Goal: Task Accomplishment & Management: Manage account settings

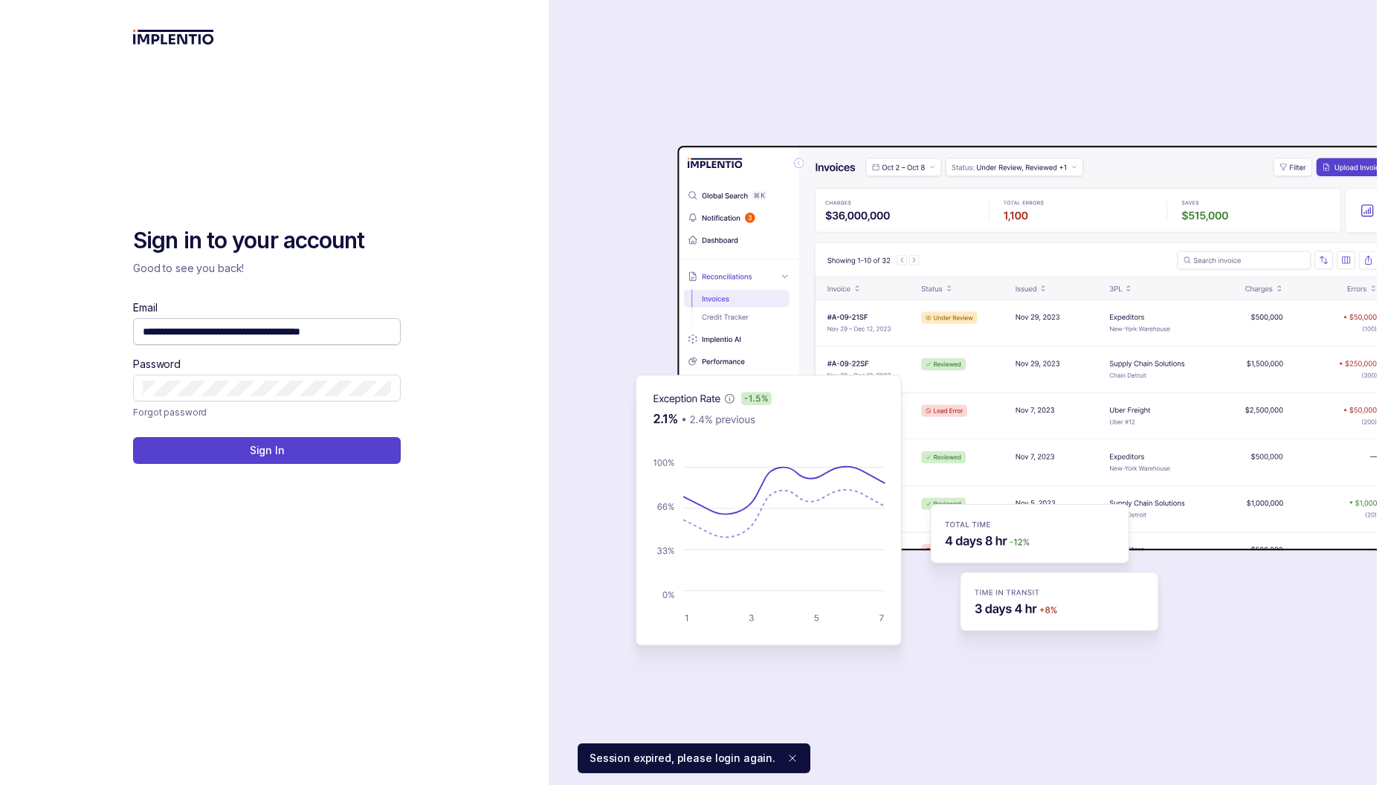
click at [245, 332] on input "**********" at bounding box center [267, 331] width 248 height 15
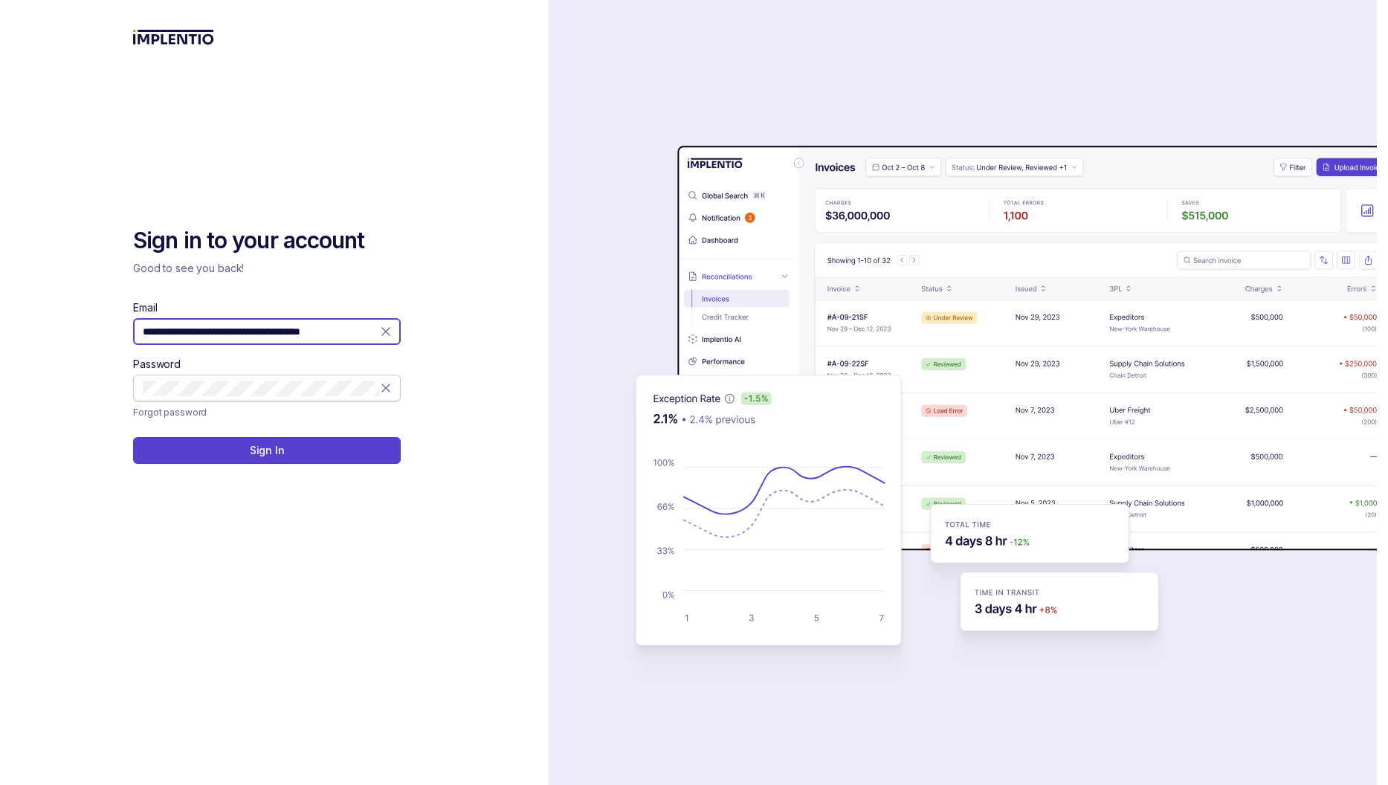
type input "**********"
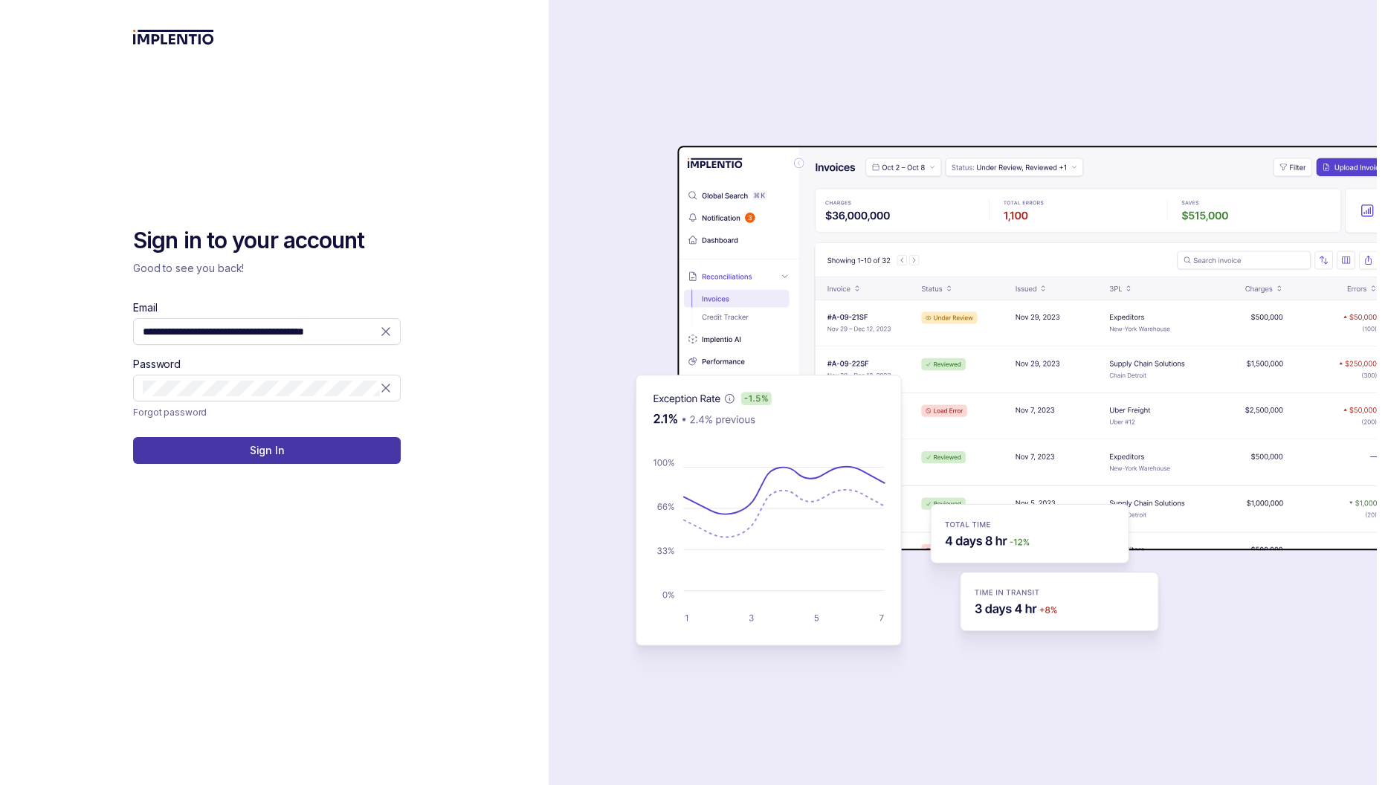
click at [277, 457] on p "Sign In" at bounding box center [267, 450] width 35 height 15
